Goal: Find specific page/section: Find specific page/section

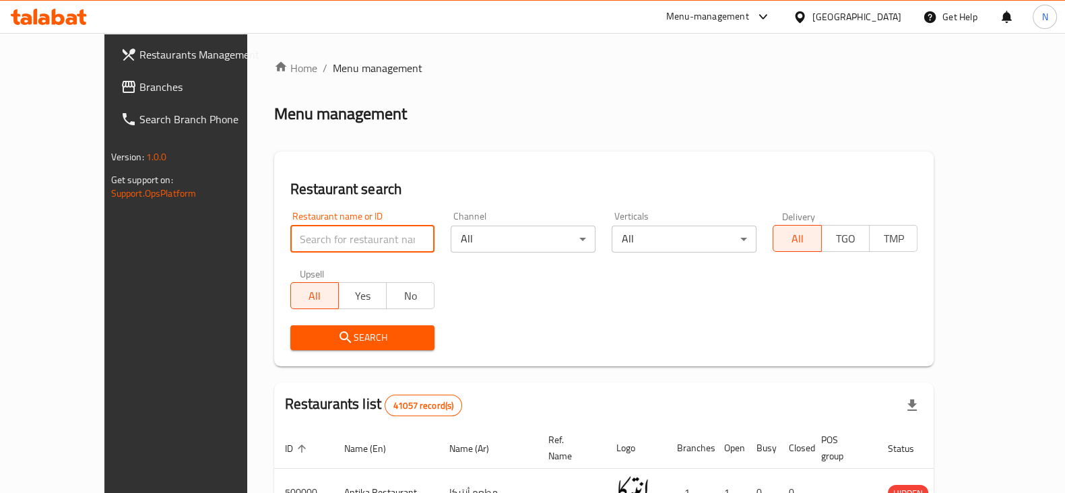
click at [320, 240] on input "search" at bounding box center [362, 239] width 145 height 27
type input "way fit"
click button "Search" at bounding box center [362, 337] width 145 height 25
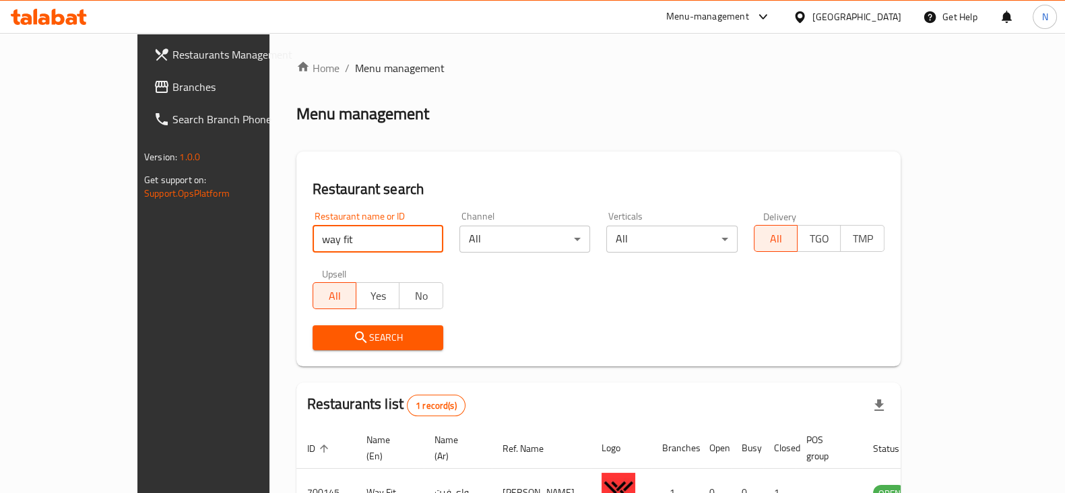
scroll to position [81, 0]
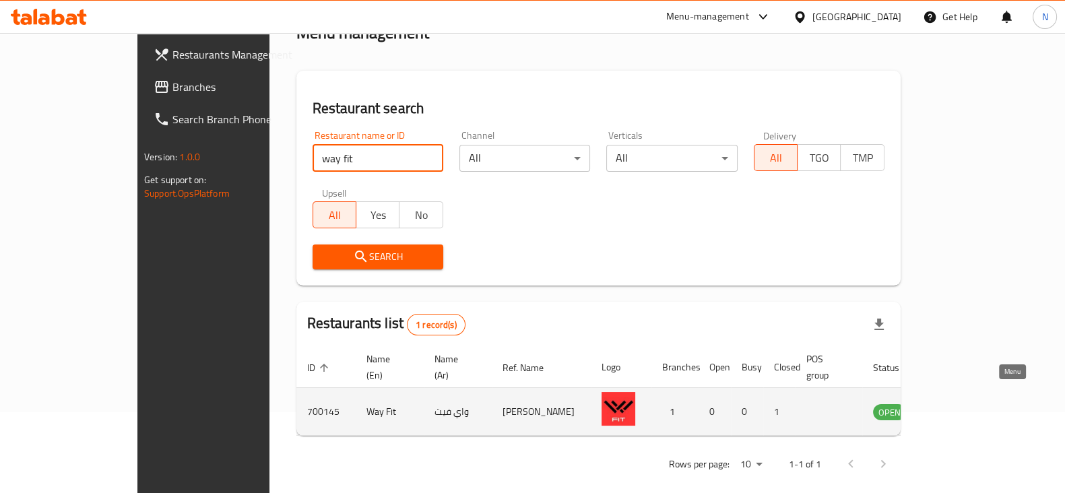
click at [960, 403] on icon "enhanced table" at bounding box center [952, 411] width 16 height 16
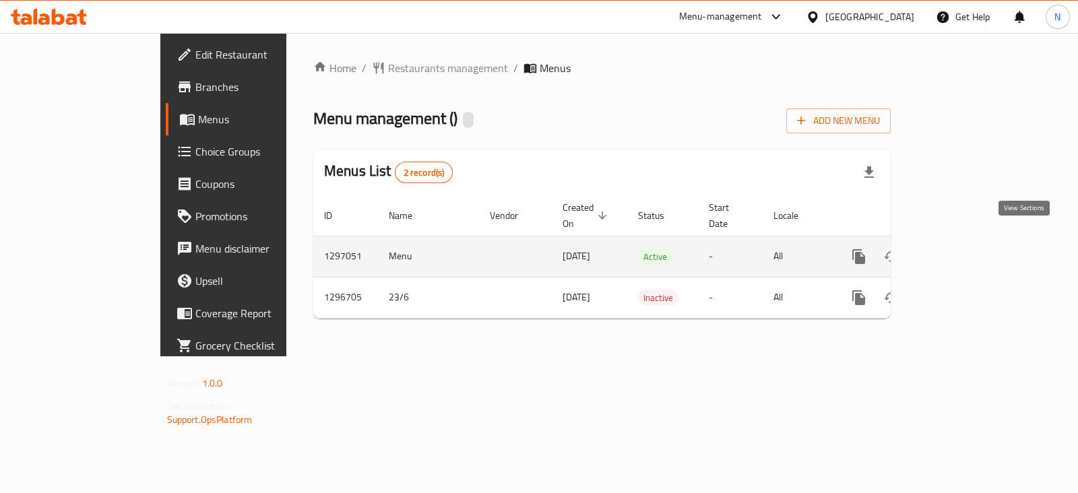
click at [964, 249] on icon "enhanced table" at bounding box center [956, 257] width 16 height 16
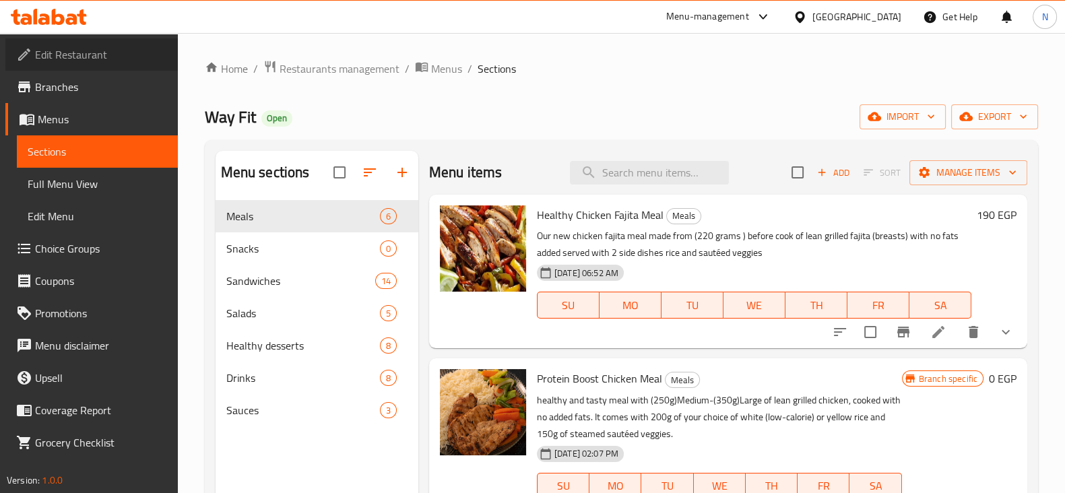
click at [98, 40] on link "Edit Restaurant" at bounding box center [91, 54] width 172 height 32
